Goal: Task Accomplishment & Management: Use online tool/utility

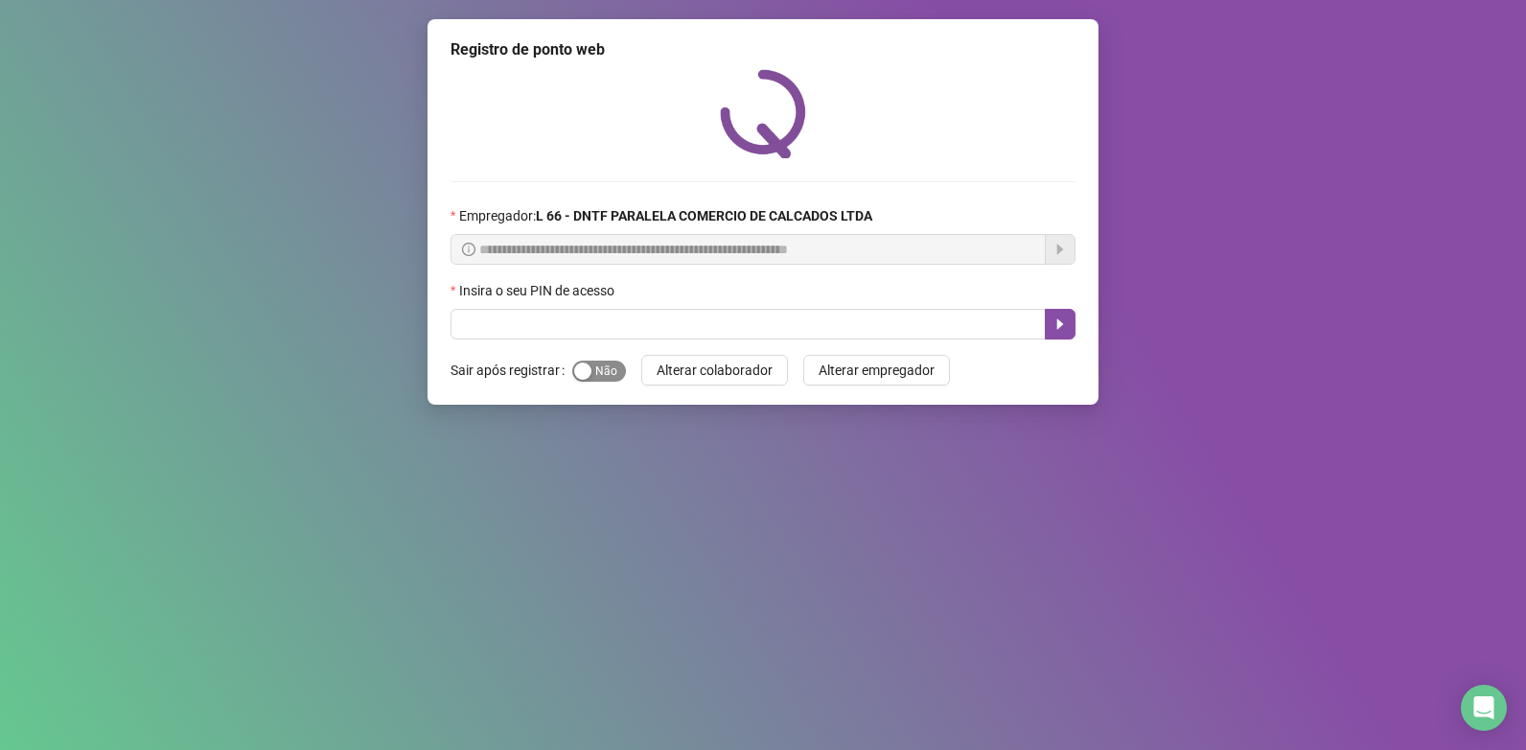
click at [605, 379] on span "Sim Não" at bounding box center [599, 370] width 54 height 21
drag, startPoint x: 645, startPoint y: 302, endPoint x: 648, endPoint y: 321, distance: 19.4
click at [647, 310] on div "Insira o seu PIN de acesso" at bounding box center [762, 309] width 625 height 59
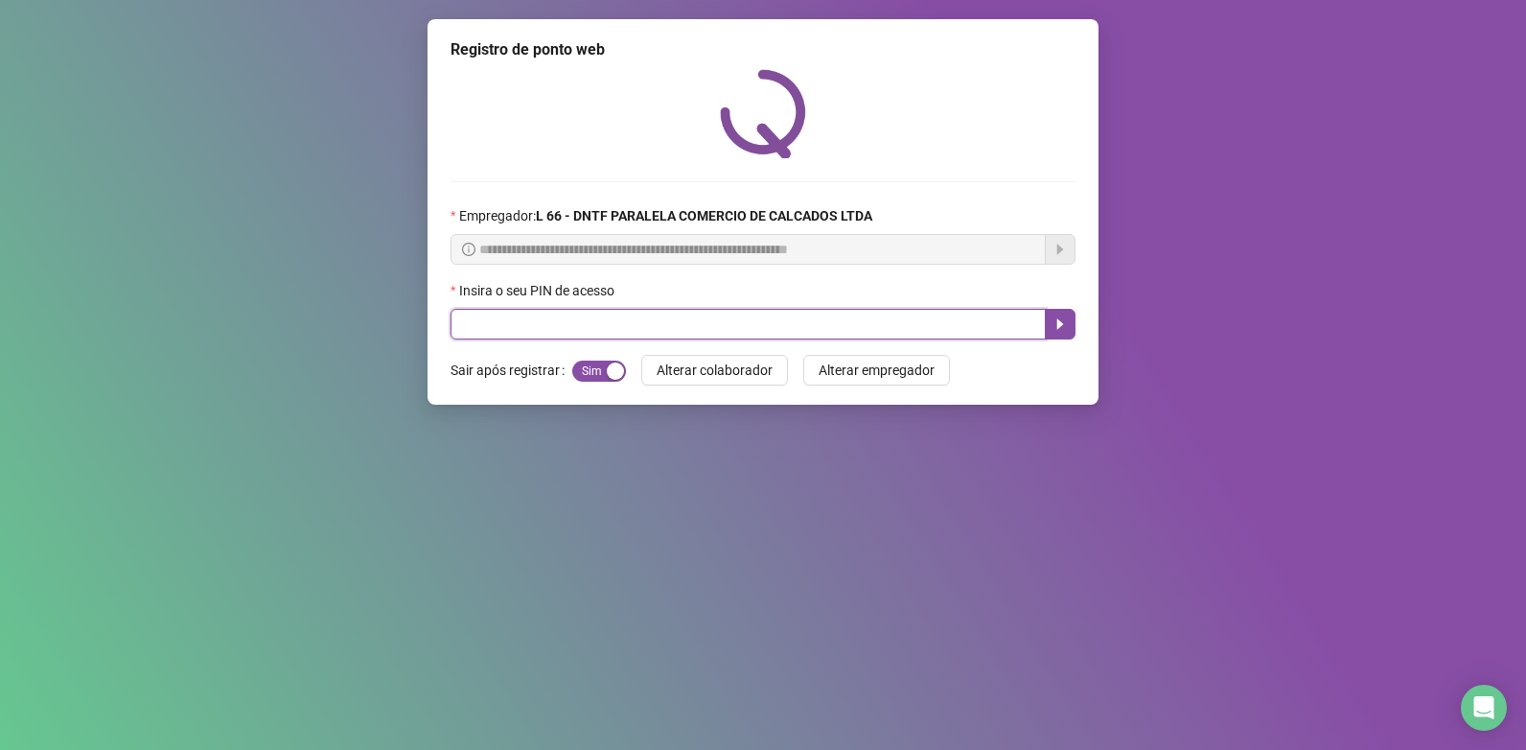
click at [648, 321] on input "text" at bounding box center [747, 324] width 595 height 31
type input "*****"
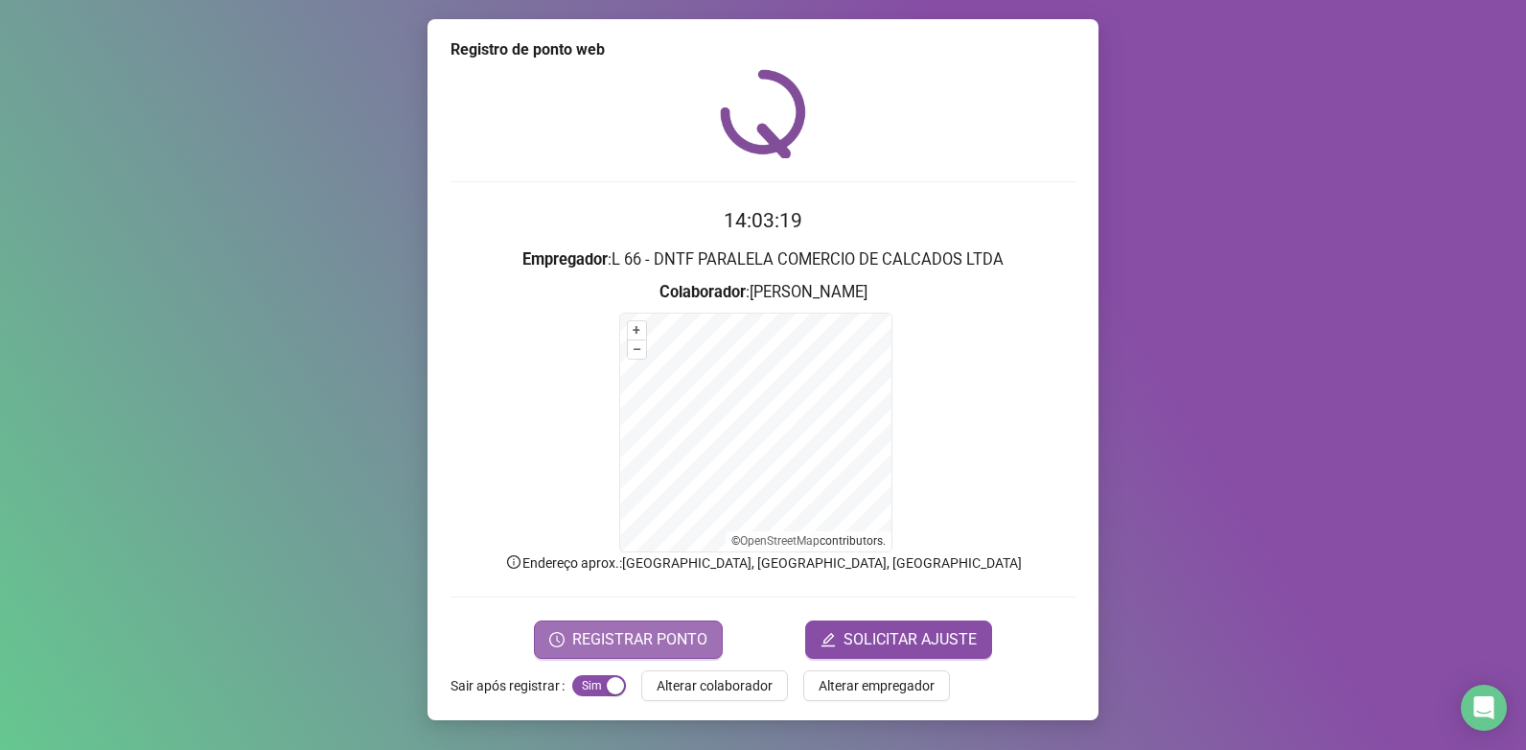
click at [622, 640] on span "REGISTRAR PONTO" at bounding box center [639, 639] width 135 height 23
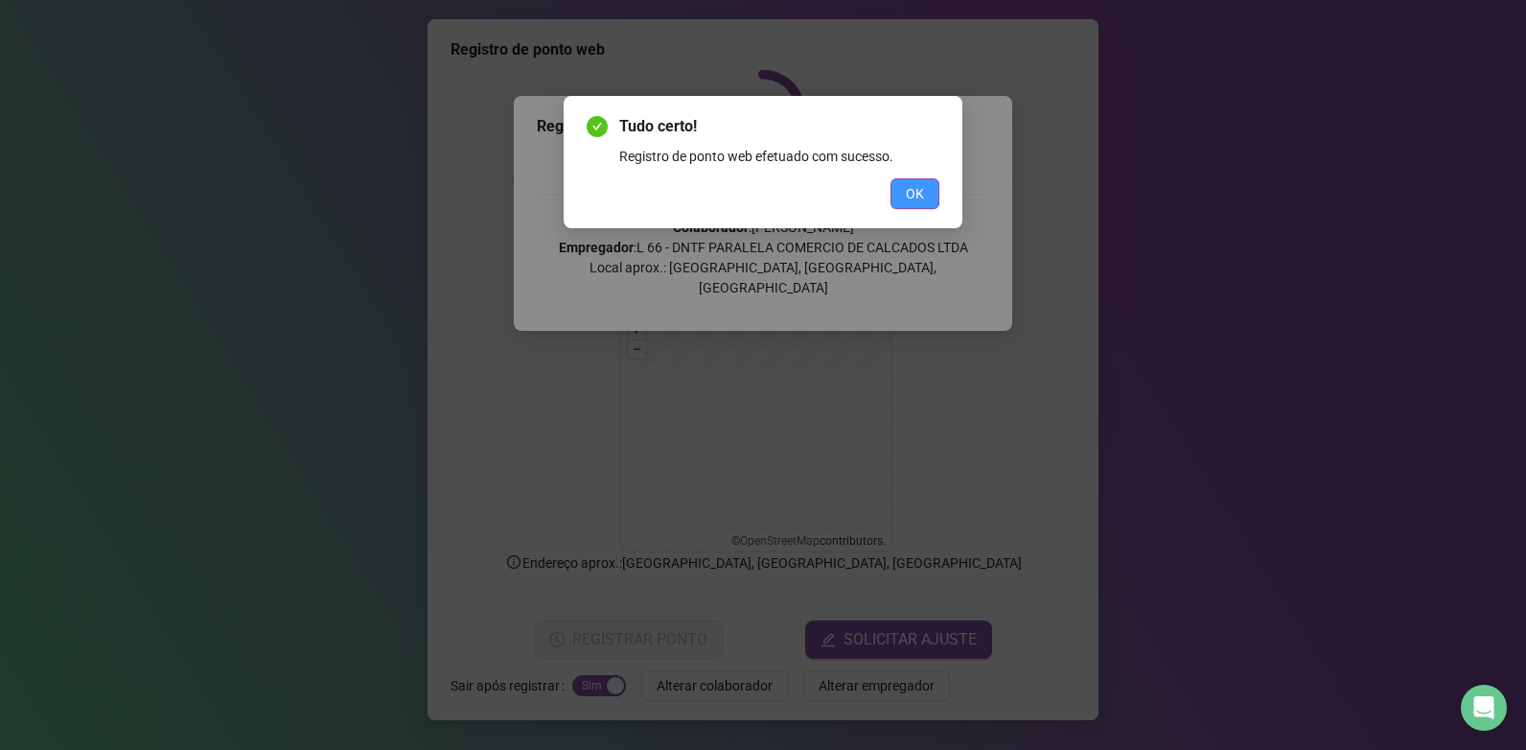
click at [919, 193] on span "OK" at bounding box center [915, 193] width 18 height 21
